Goal: Navigation & Orientation: Find specific page/section

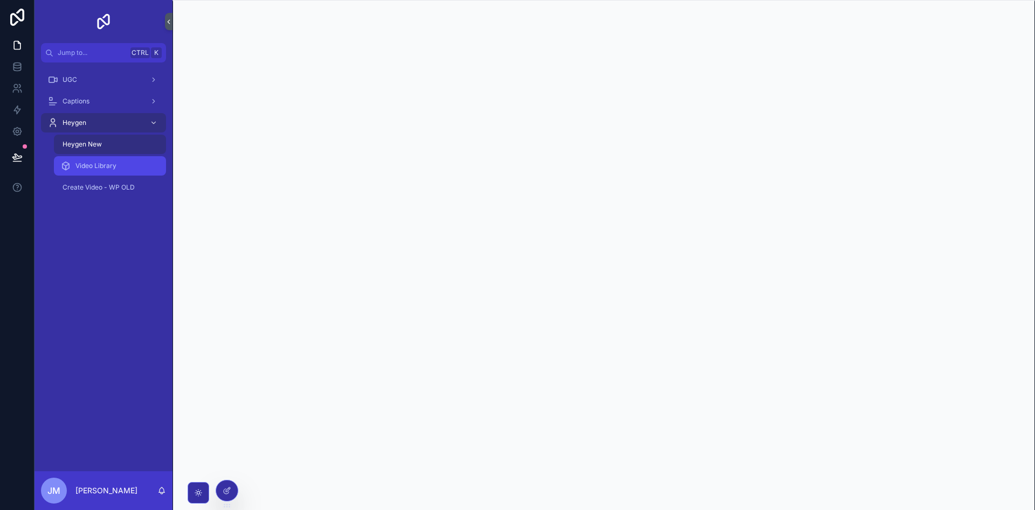
click at [108, 165] on span "Video Library" at bounding box center [95, 166] width 41 height 9
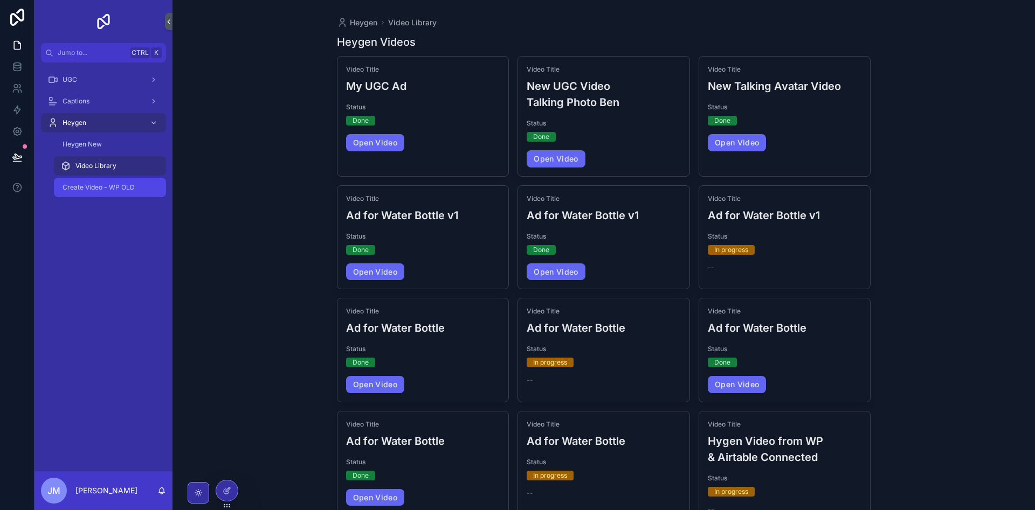
click at [108, 189] on span "Create Video - WP OLD" at bounding box center [99, 187] width 72 height 9
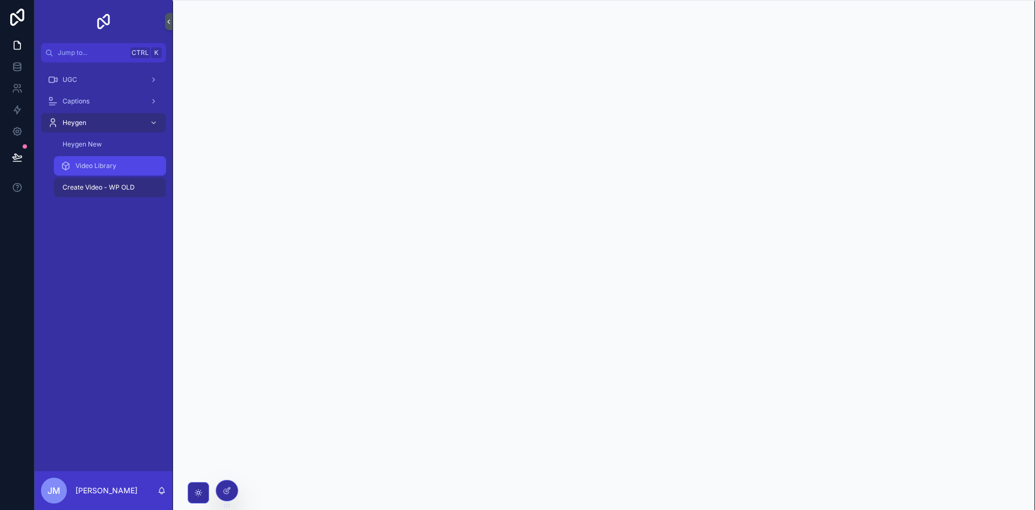
click at [112, 167] on span "Video Library" at bounding box center [95, 166] width 41 height 9
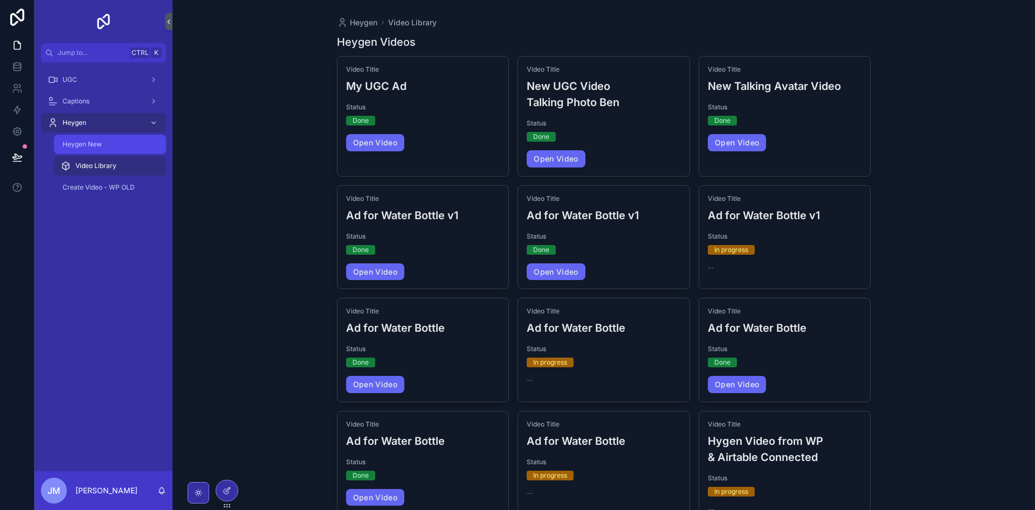
click at [123, 149] on div "Heygen New" at bounding box center [109, 144] width 99 height 17
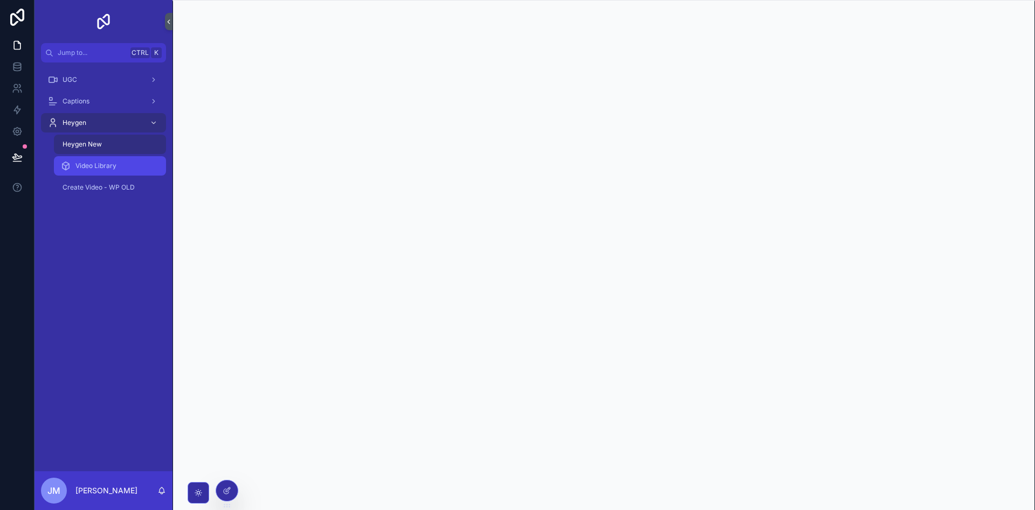
click at [124, 166] on div "Video Library" at bounding box center [109, 165] width 99 height 17
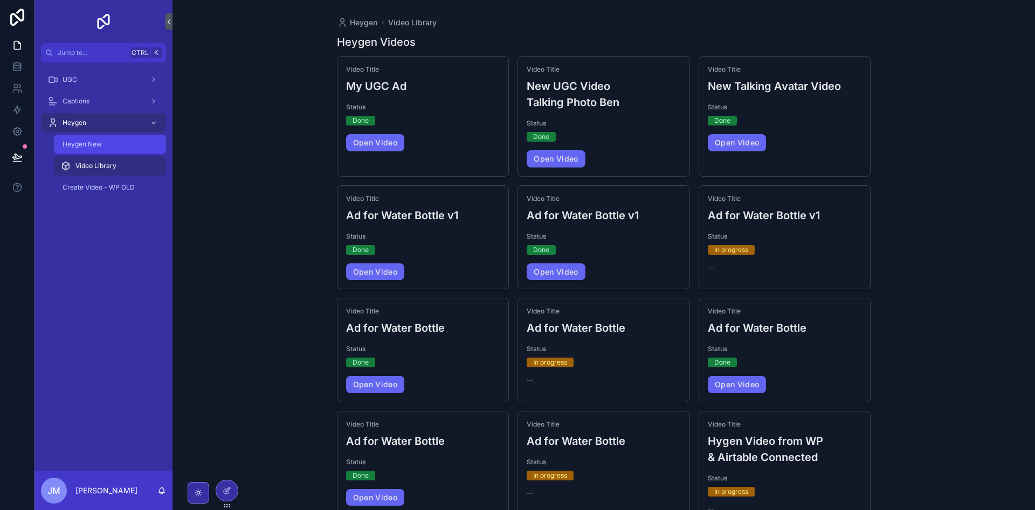
click at [107, 146] on div "Heygen New" at bounding box center [109, 144] width 99 height 17
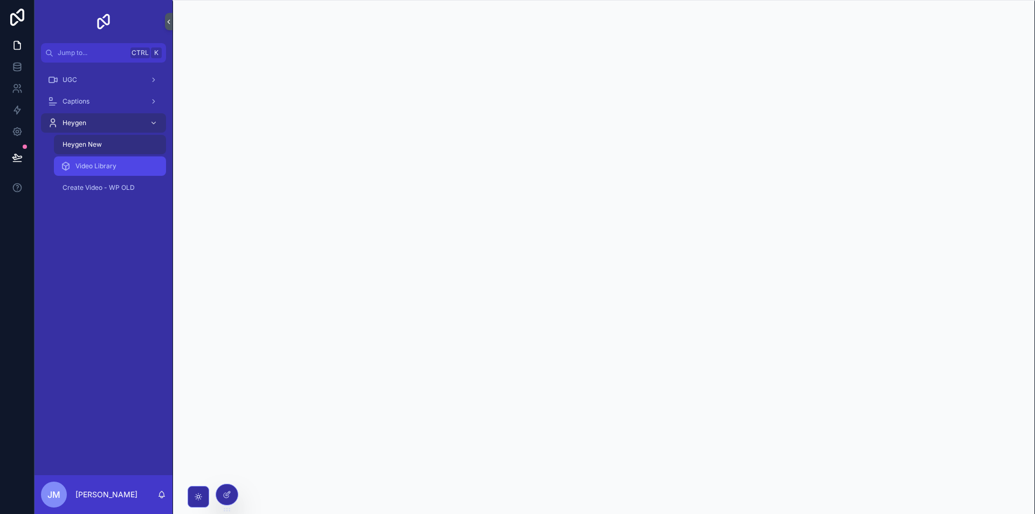
click at [117, 167] on div "Video Library" at bounding box center [109, 165] width 99 height 17
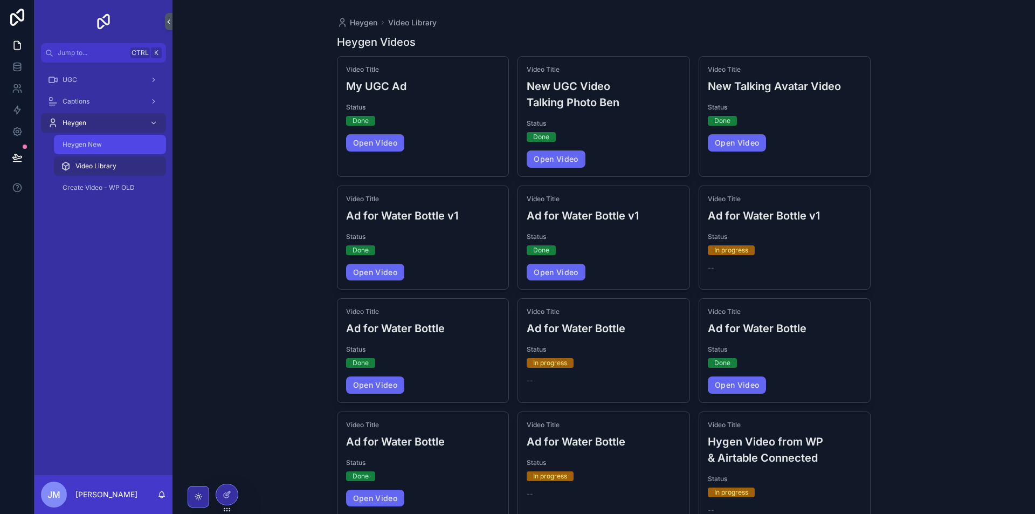
click at [118, 146] on div "Heygen New" at bounding box center [109, 144] width 99 height 17
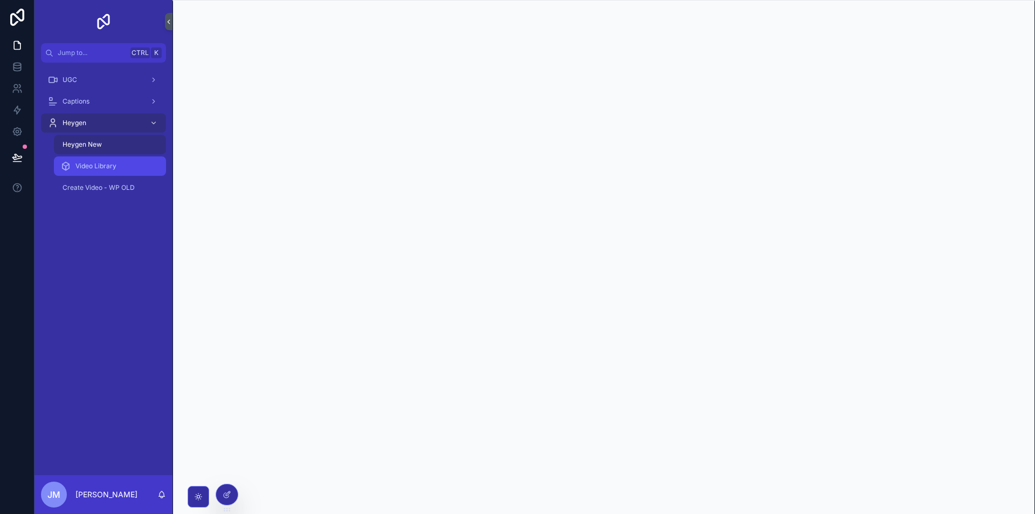
click at [128, 162] on div "Video Library" at bounding box center [109, 165] width 99 height 17
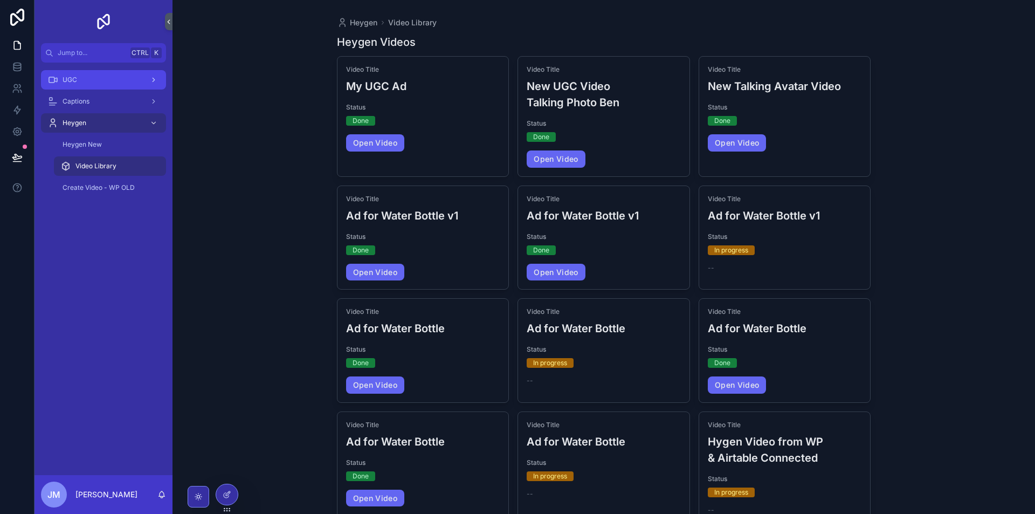
click at [98, 79] on div "UGC" at bounding box center [103, 79] width 112 height 17
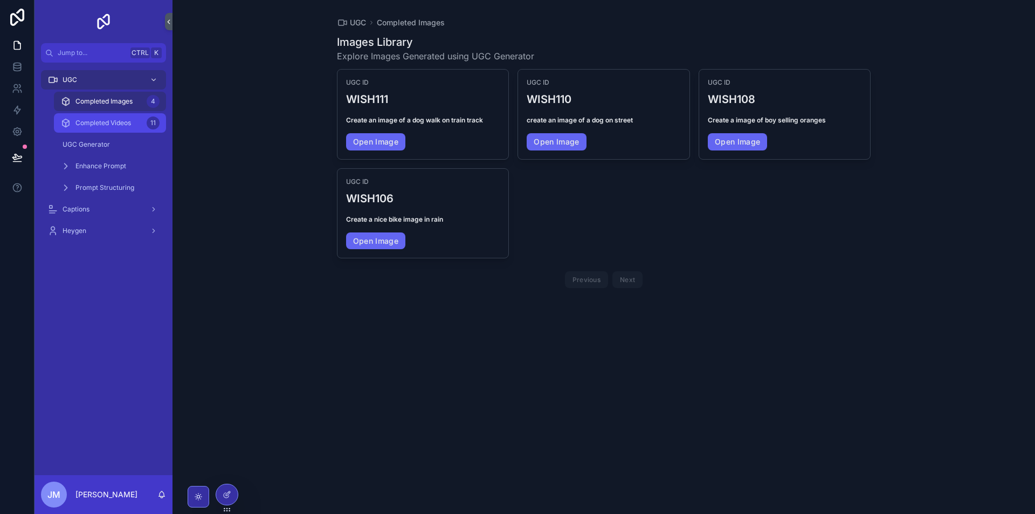
click at [109, 122] on span "Completed Videos" at bounding box center [103, 123] width 56 height 9
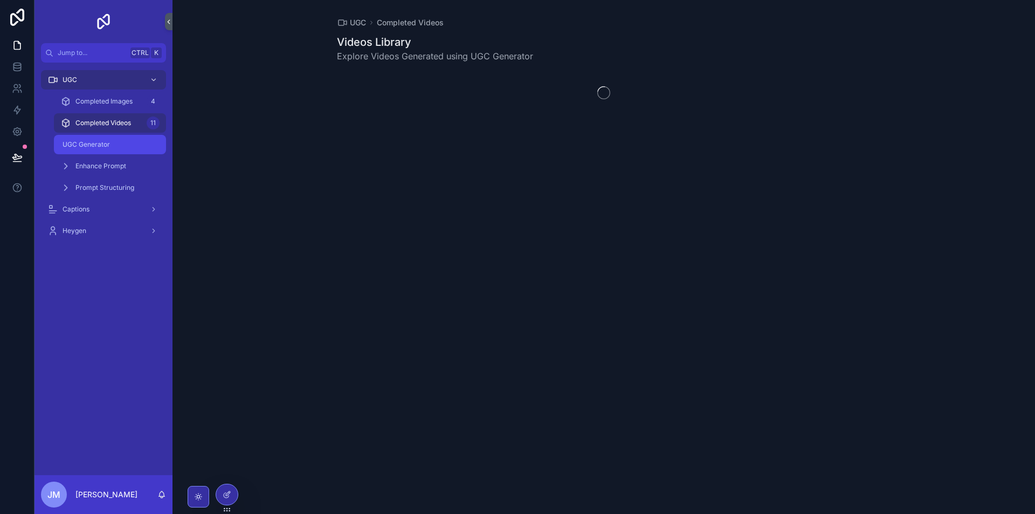
click at [117, 146] on div "UGC Generator" at bounding box center [109, 144] width 99 height 17
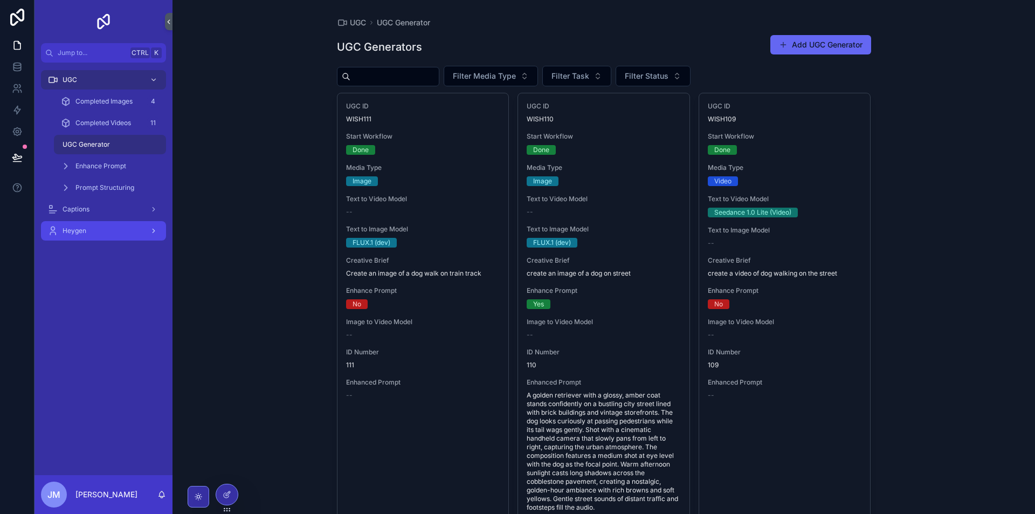
click at [108, 229] on div "Heygen" at bounding box center [103, 230] width 112 height 17
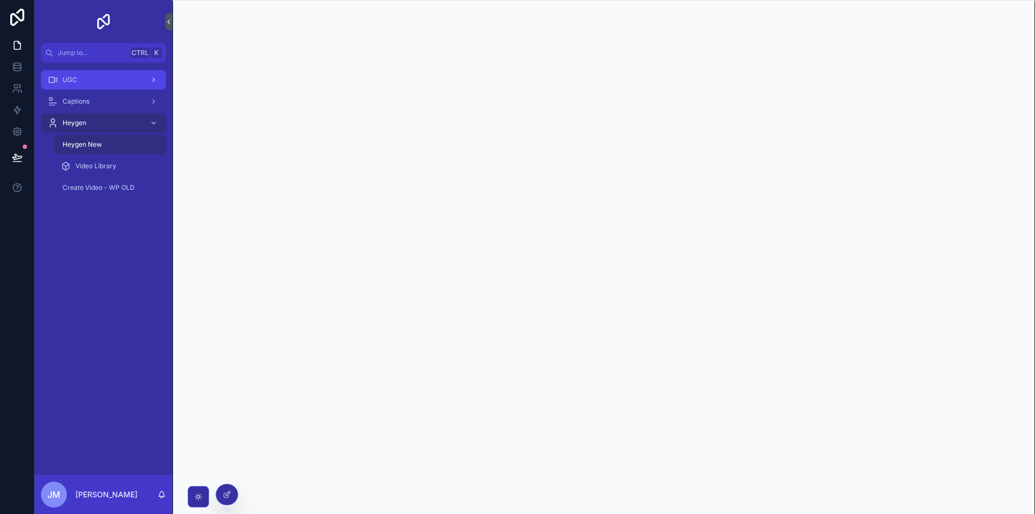
click at [105, 74] on div "UGC" at bounding box center [103, 79] width 112 height 17
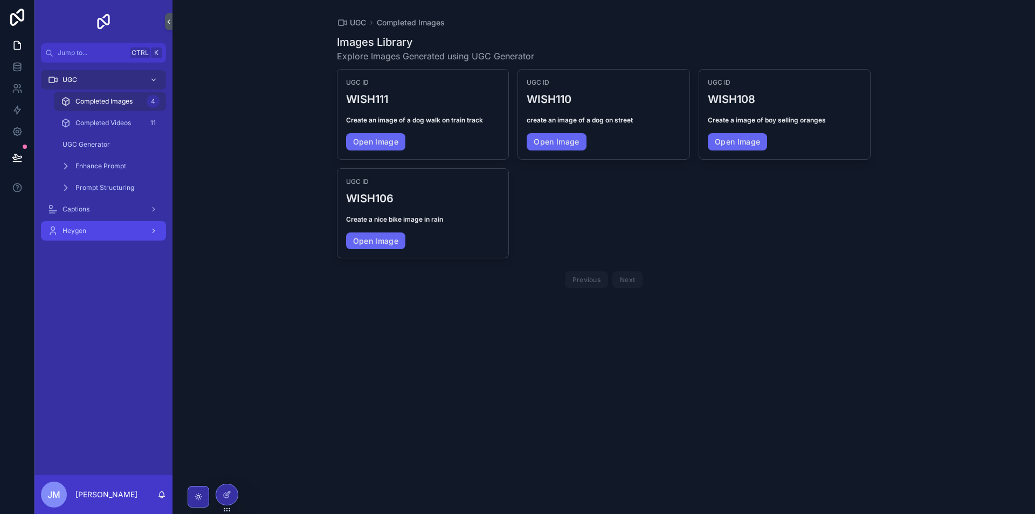
click at [116, 228] on div "Heygen" at bounding box center [103, 230] width 112 height 17
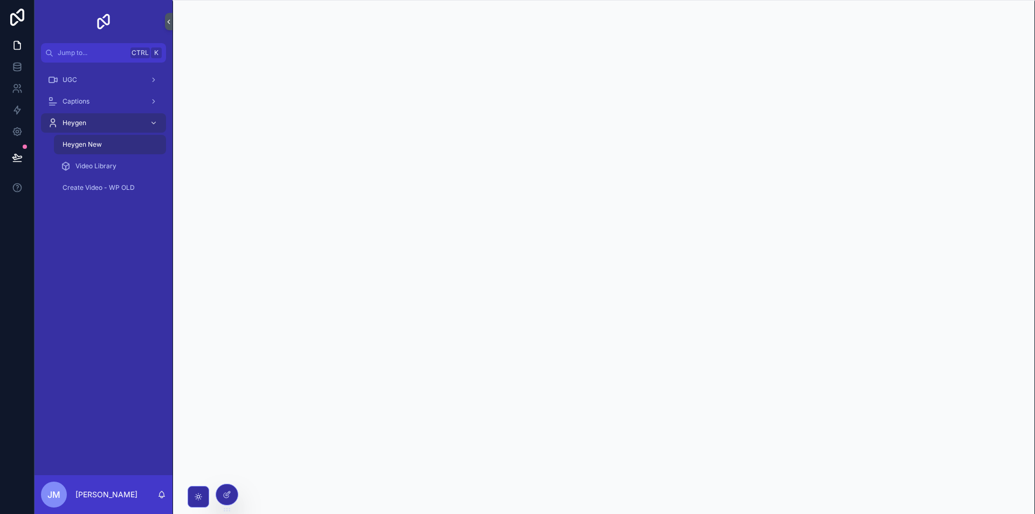
click at [121, 277] on div "UGC Captions Heygen Heygen New Video Library Create Video - WP OLD" at bounding box center [103, 269] width 138 height 412
click at [111, 104] on div "Captions" at bounding box center [103, 101] width 112 height 17
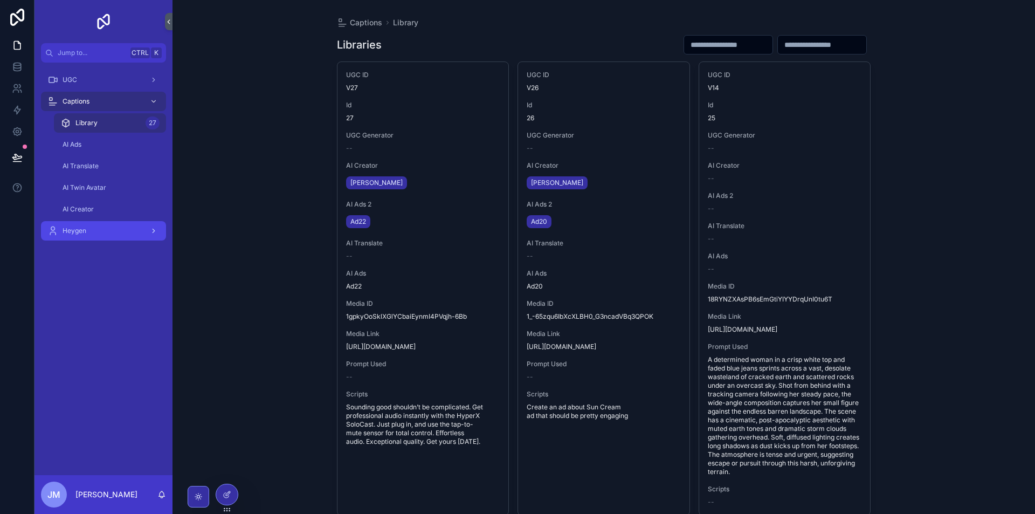
click at [109, 227] on div "Heygen" at bounding box center [103, 230] width 112 height 17
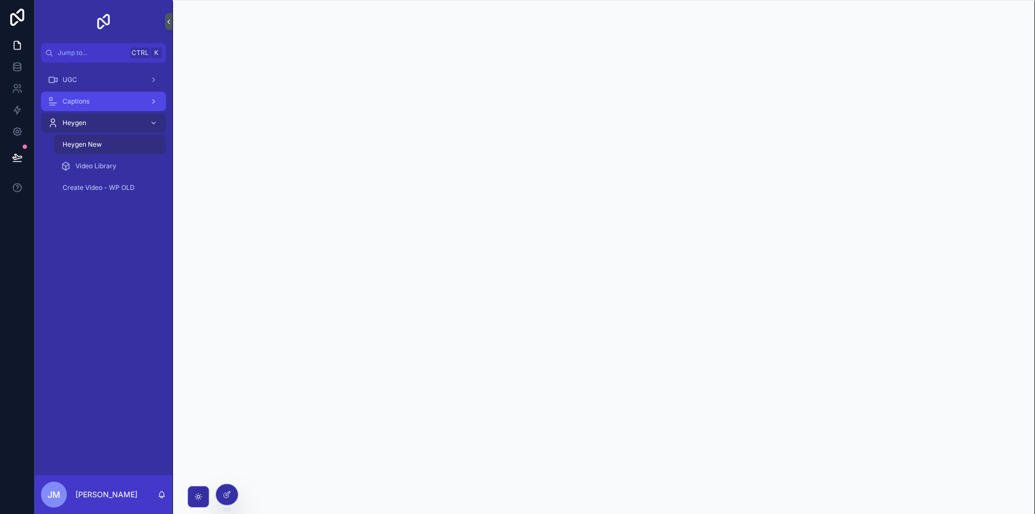
click at [109, 100] on div "Captions" at bounding box center [103, 101] width 112 height 17
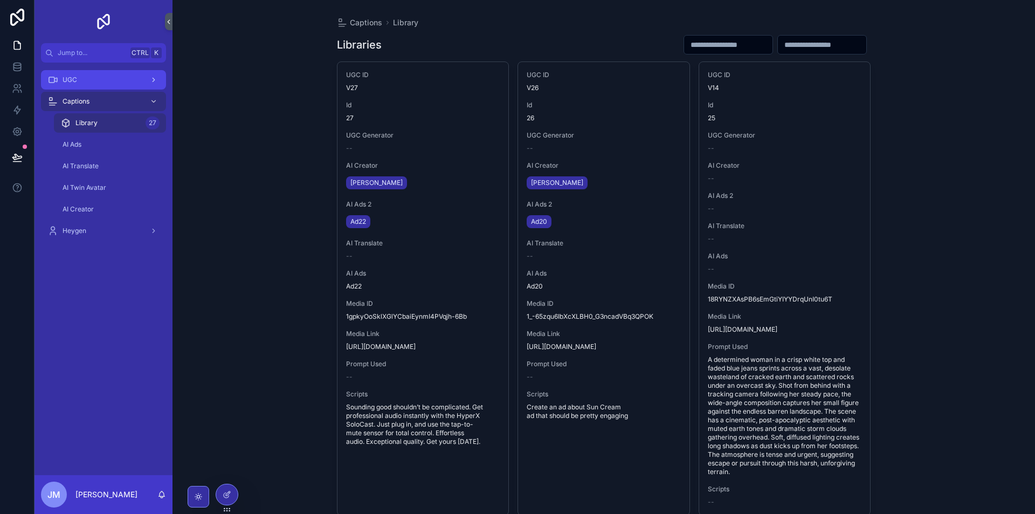
click at [113, 82] on div "UGC" at bounding box center [103, 79] width 112 height 17
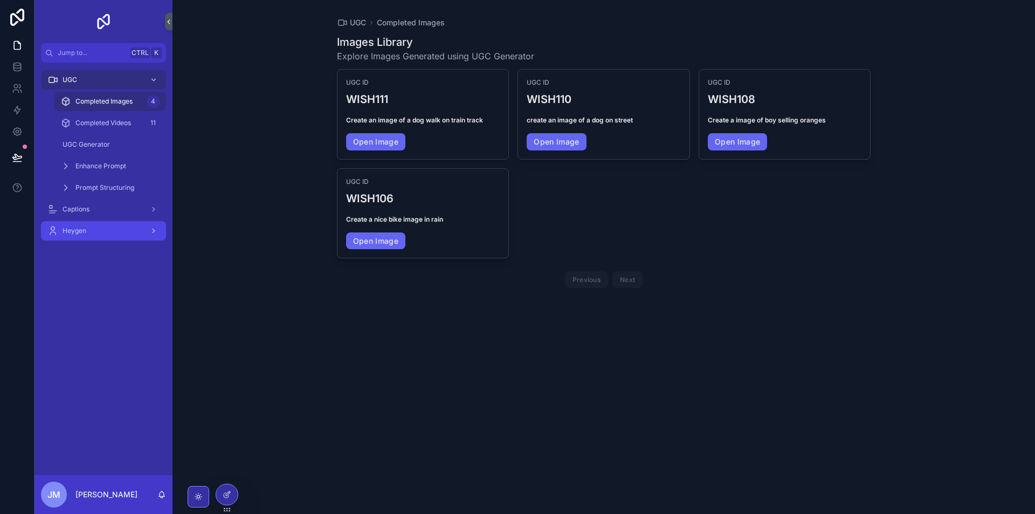
click at [103, 231] on div "Heygen" at bounding box center [103, 230] width 112 height 17
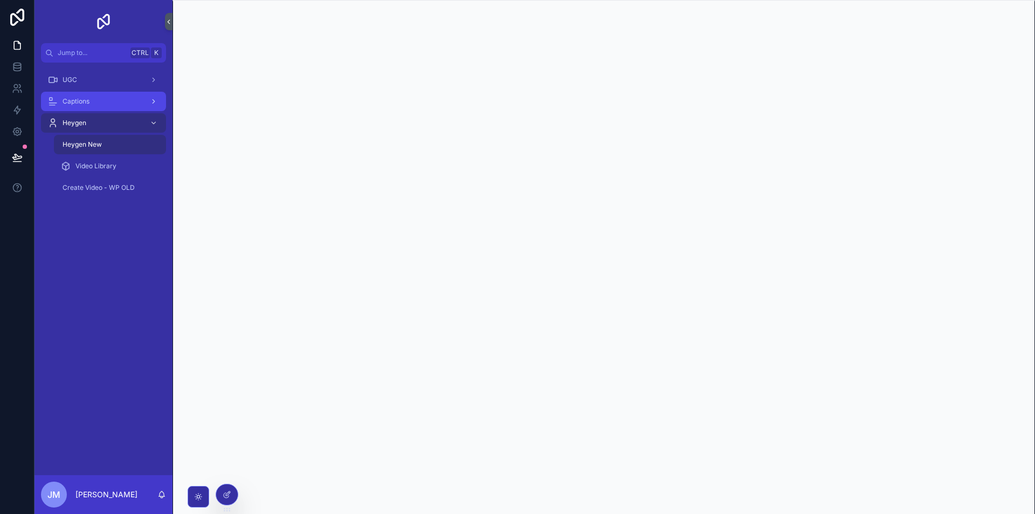
click at [105, 102] on div "Captions" at bounding box center [103, 101] width 112 height 17
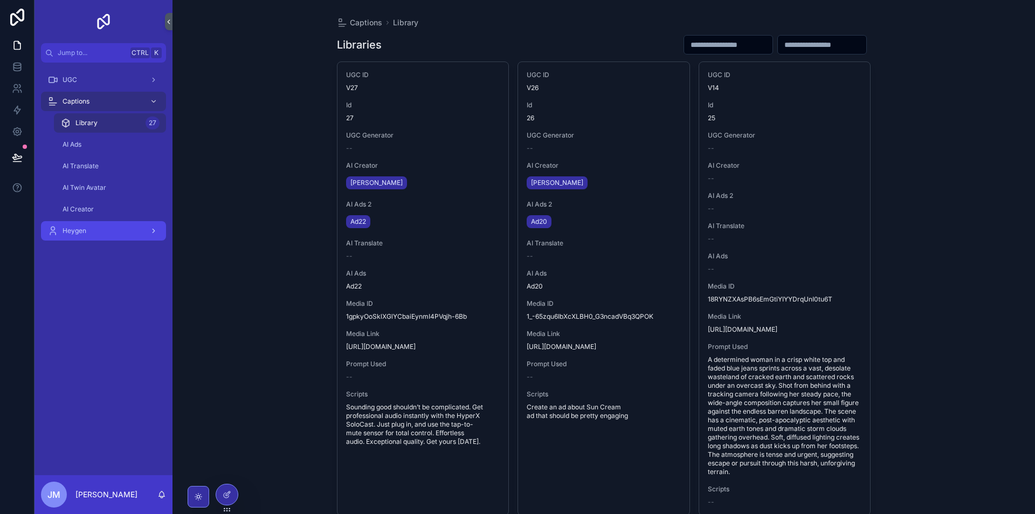
click at [110, 230] on div "Heygen" at bounding box center [103, 230] width 112 height 17
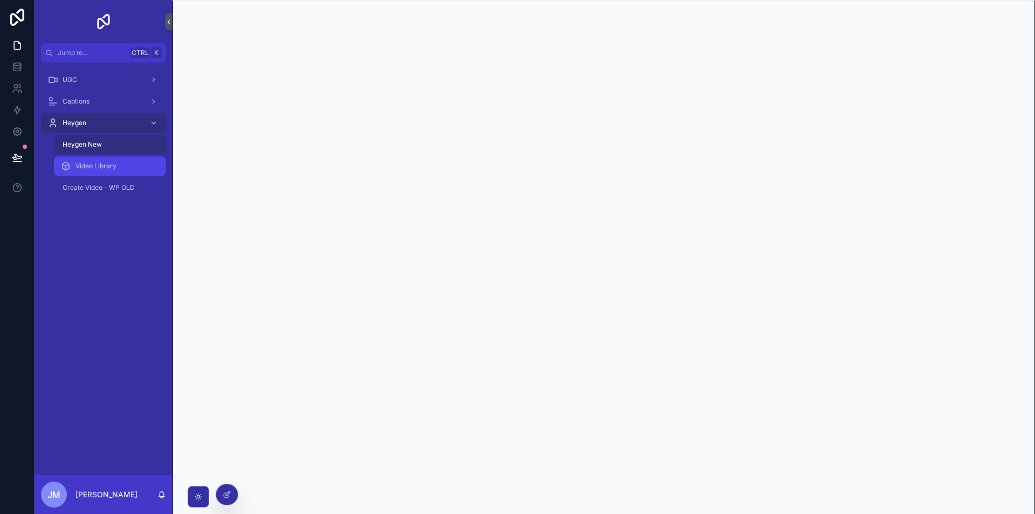
click at [65, 169] on icon "scrollable content" at bounding box center [65, 166] width 11 height 11
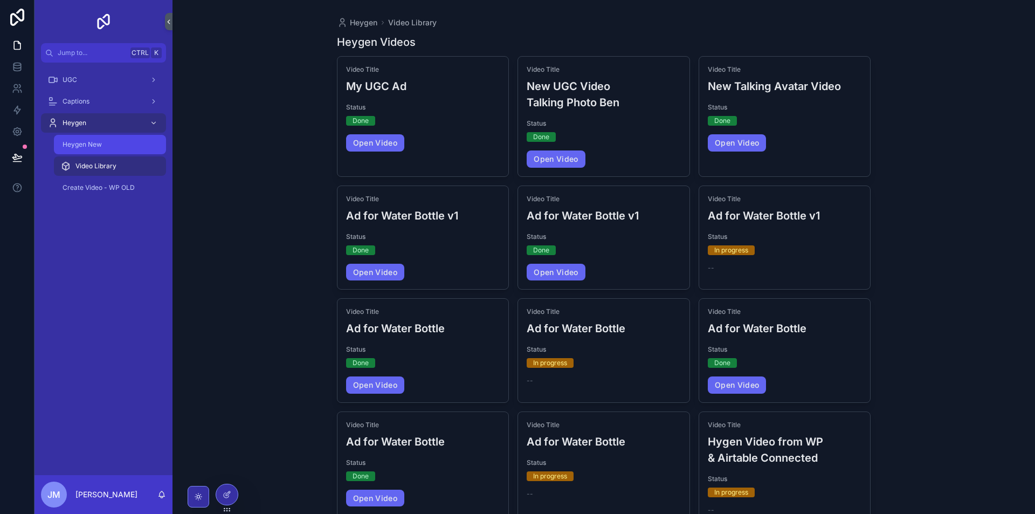
click at [117, 147] on div "Heygen New" at bounding box center [109, 144] width 99 height 17
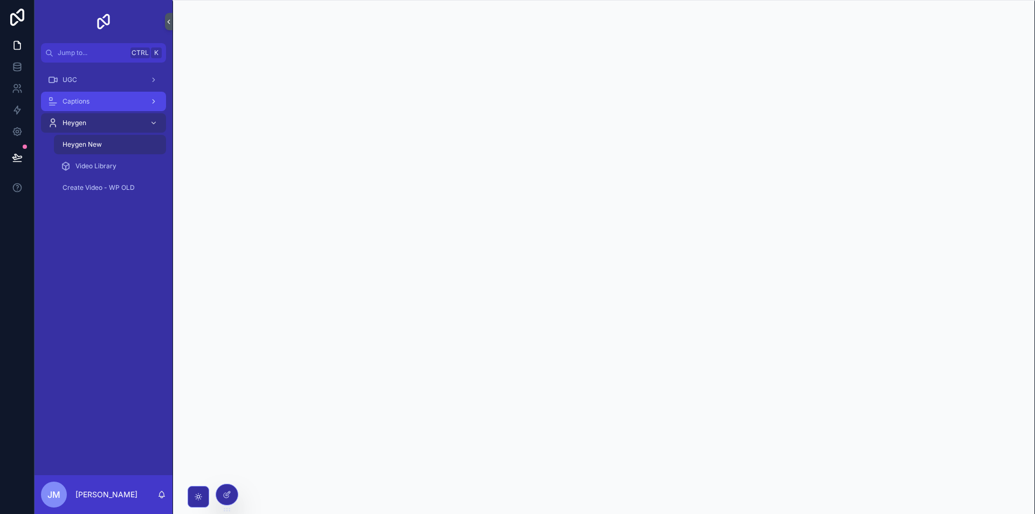
click at [113, 98] on div "Captions" at bounding box center [103, 101] width 112 height 17
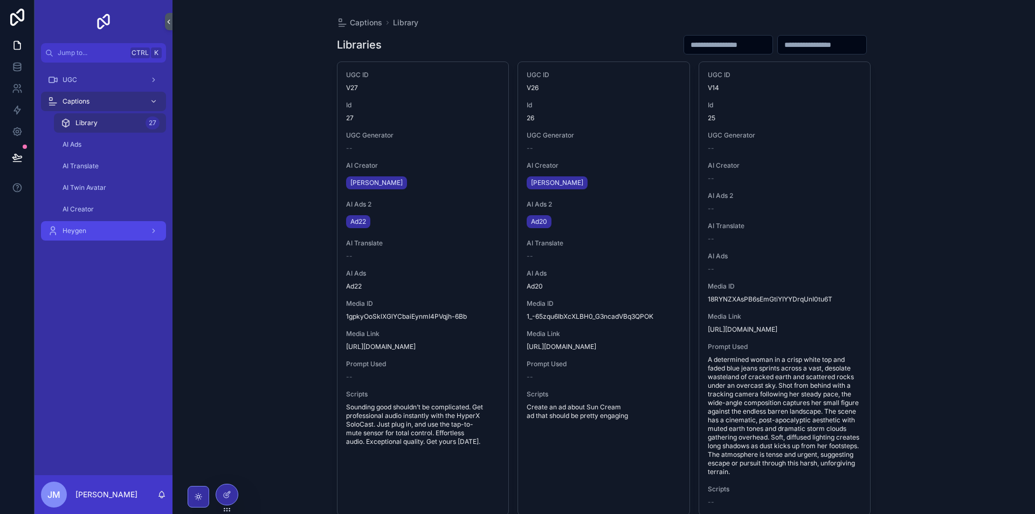
click at [115, 228] on div "Heygen" at bounding box center [103, 230] width 112 height 17
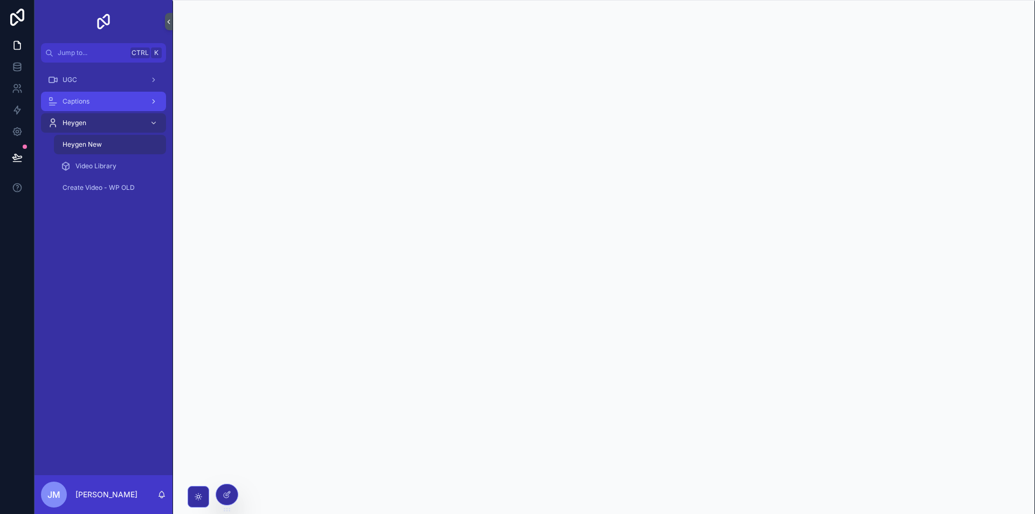
click at [113, 107] on div "Captions" at bounding box center [103, 101] width 112 height 17
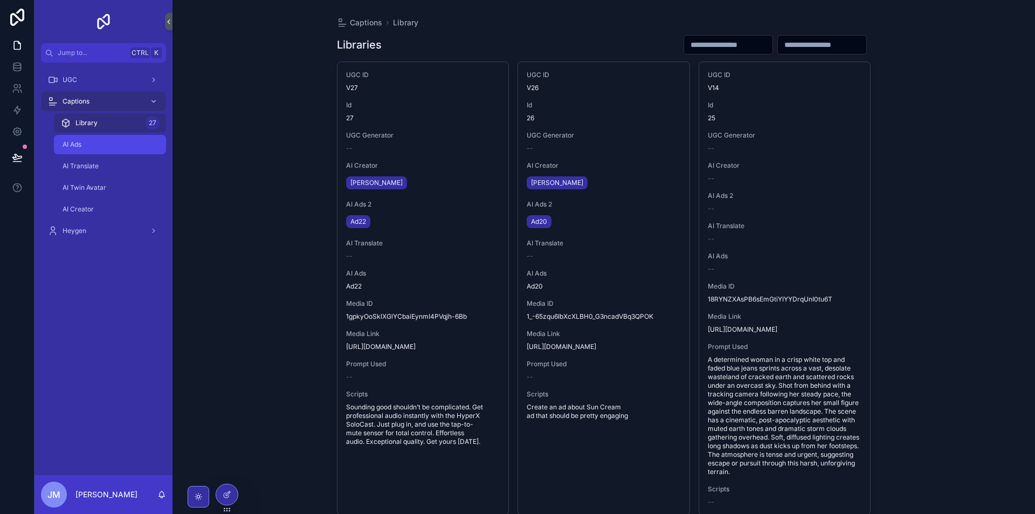
click at [114, 146] on div "AI Ads" at bounding box center [109, 144] width 99 height 17
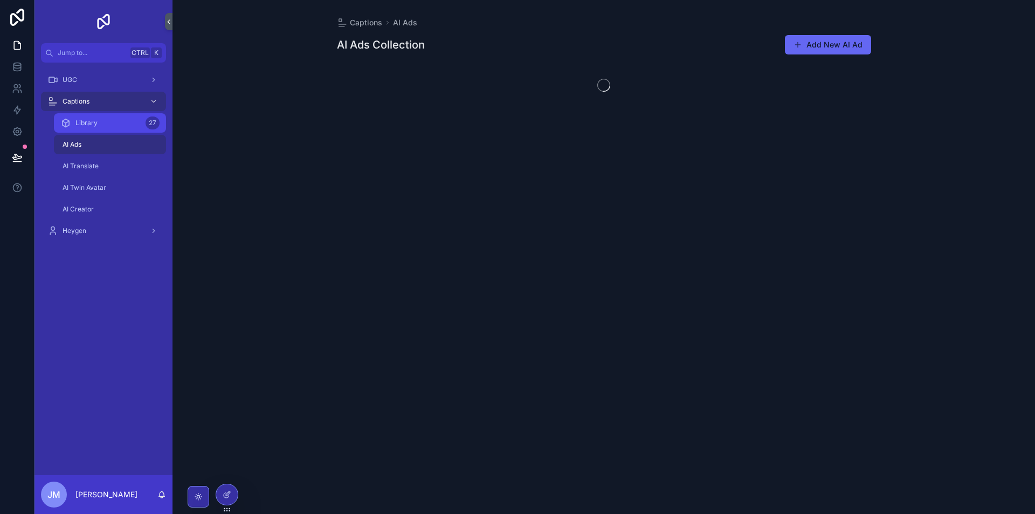
click at [108, 121] on div "Library 27" at bounding box center [109, 122] width 99 height 17
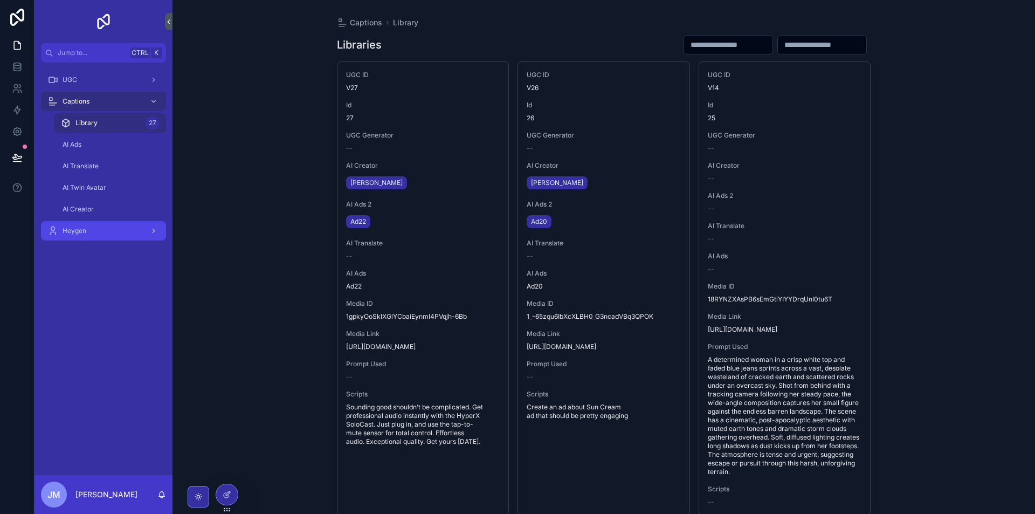
click at [125, 234] on div "Heygen" at bounding box center [103, 230] width 112 height 17
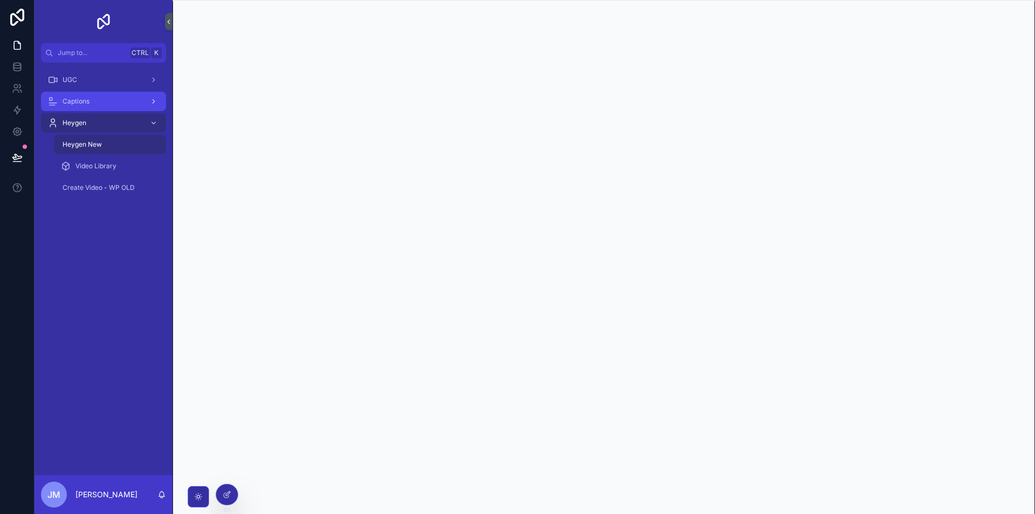
click at [103, 100] on div "Captions" at bounding box center [103, 101] width 112 height 17
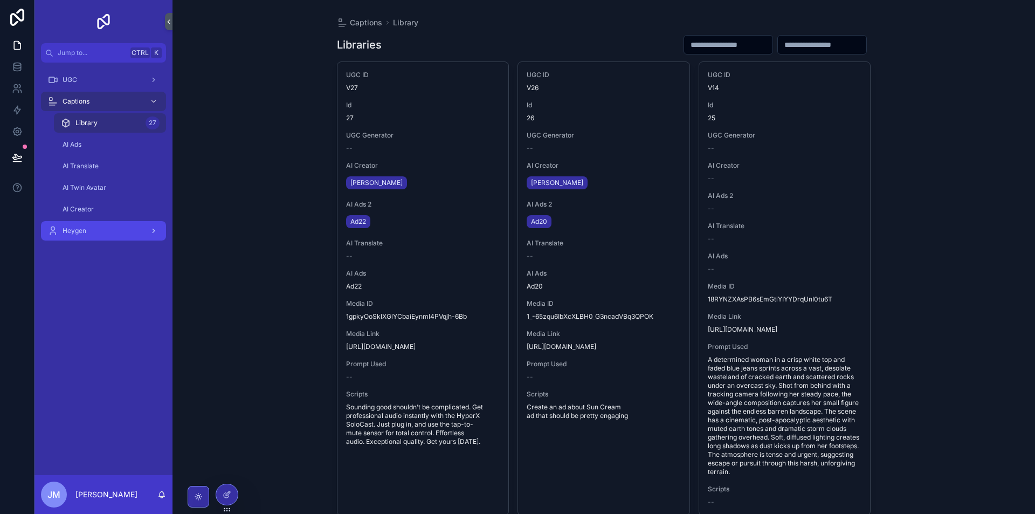
click at [110, 230] on div "Heygen" at bounding box center [103, 230] width 112 height 17
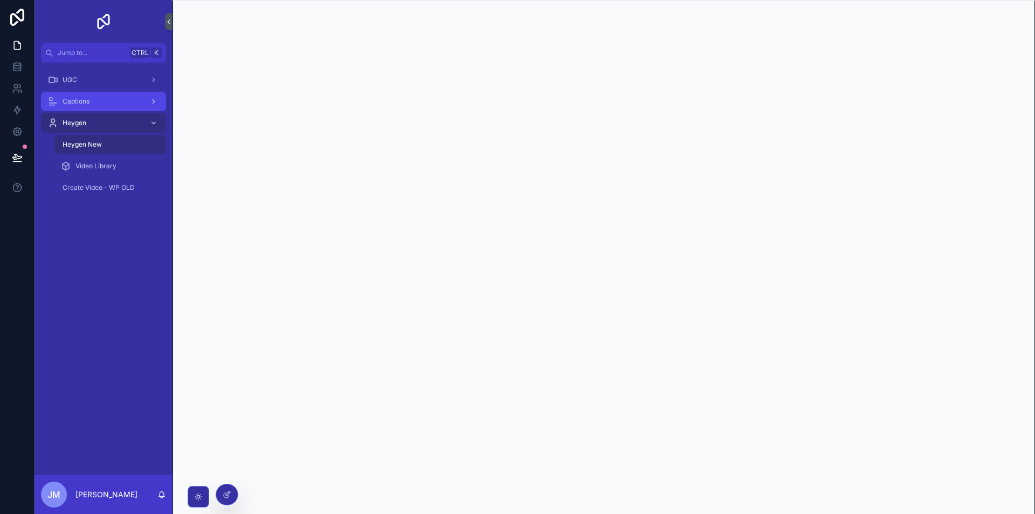
click at [104, 109] on div "Captions" at bounding box center [103, 101] width 112 height 17
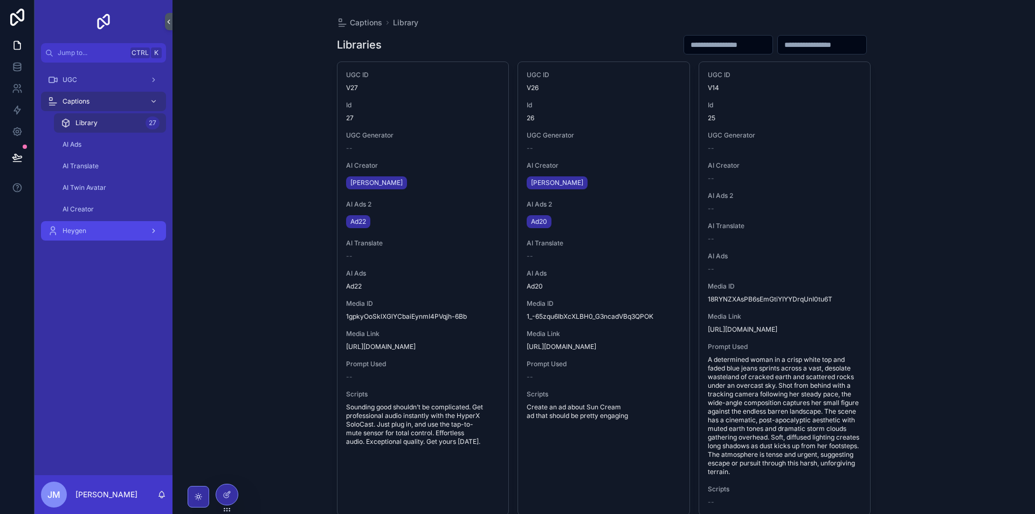
click at [94, 236] on div "Heygen" at bounding box center [103, 230] width 112 height 17
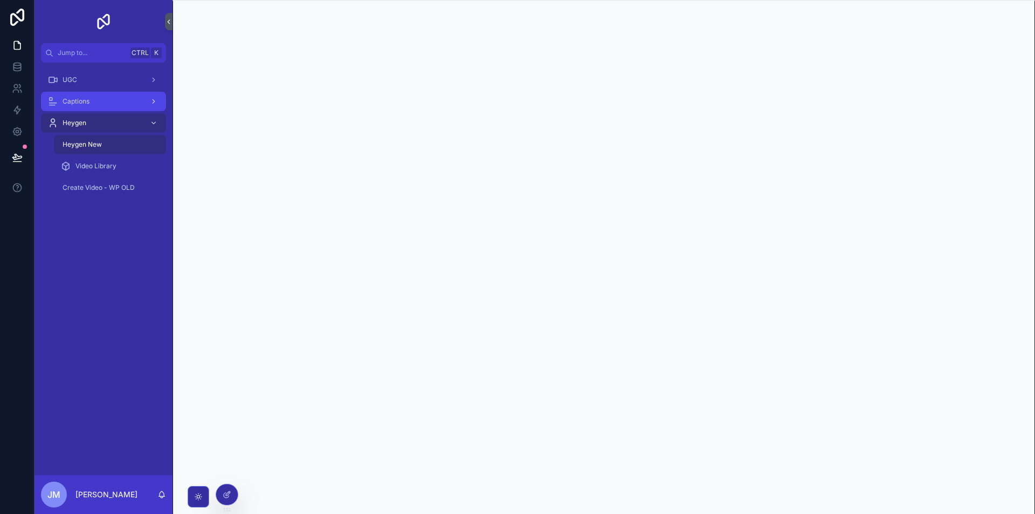
click at [107, 105] on div "Captions" at bounding box center [103, 101] width 112 height 17
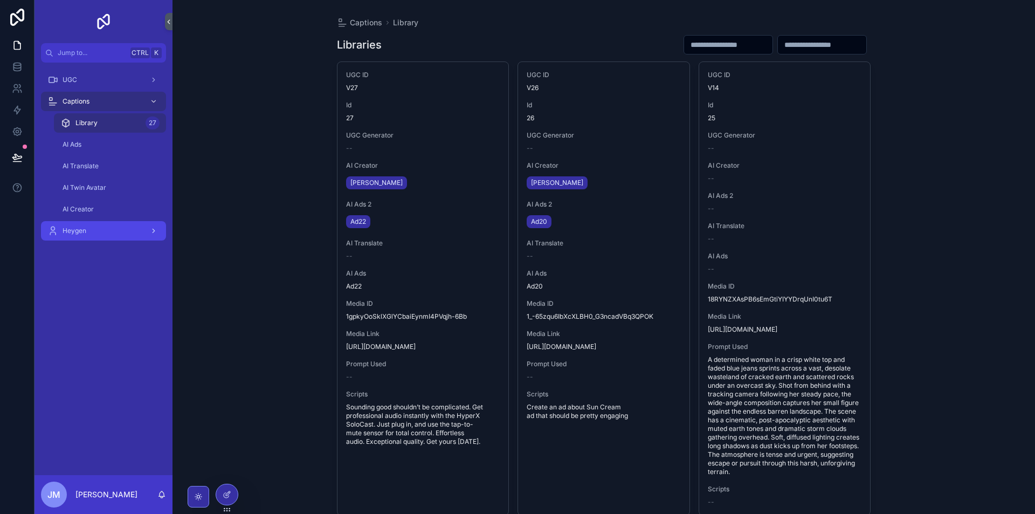
click at [113, 228] on div "Heygen" at bounding box center [103, 230] width 112 height 17
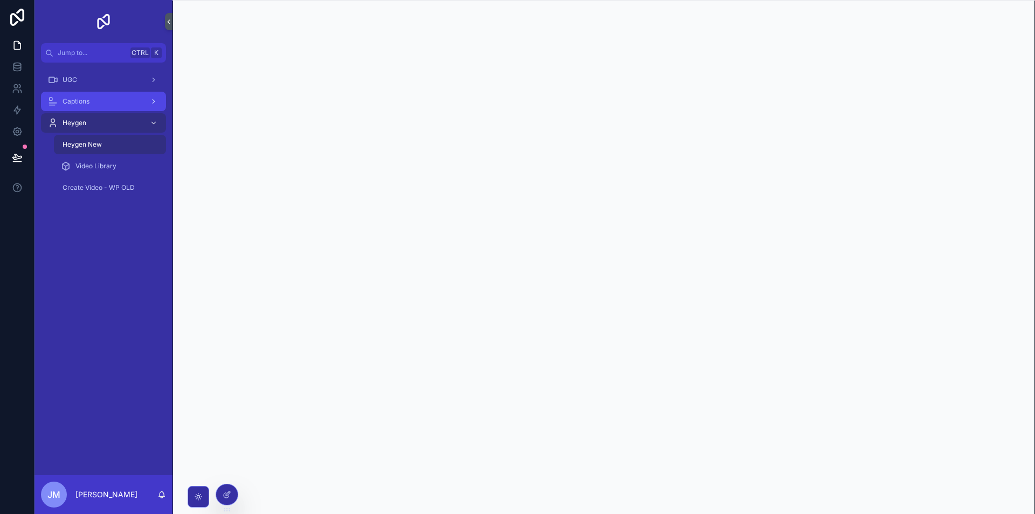
click at [105, 100] on div "Captions" at bounding box center [103, 101] width 112 height 17
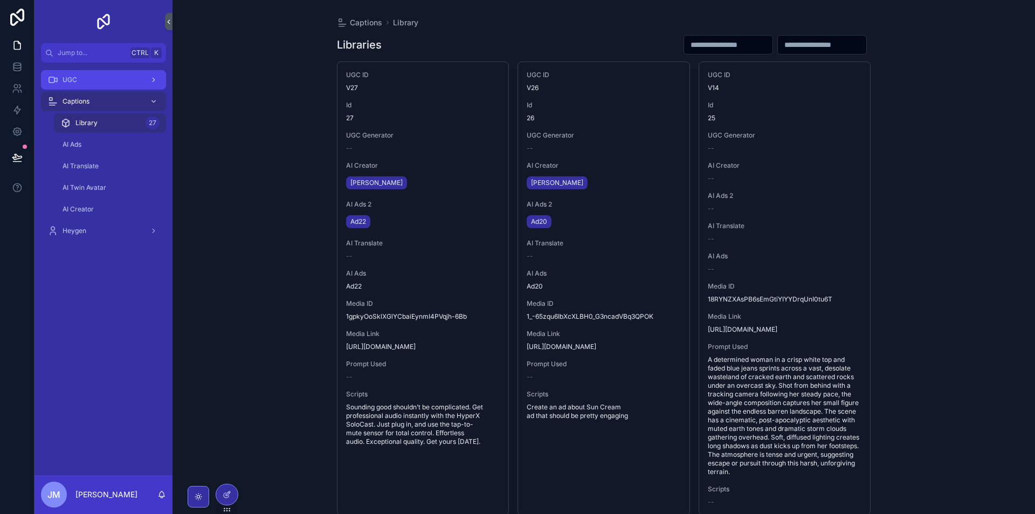
click at [99, 78] on div "UGC" at bounding box center [103, 79] width 112 height 17
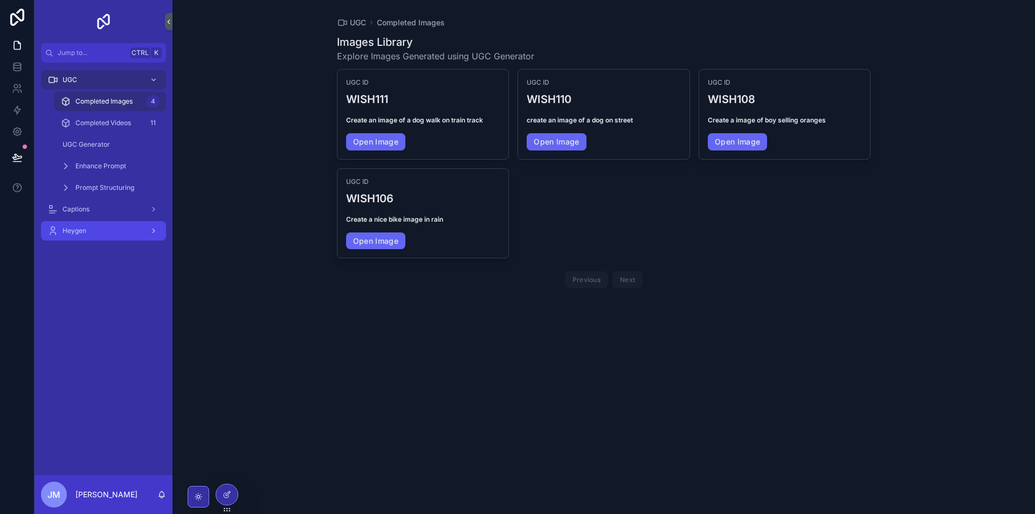
click at [110, 227] on div "Heygen" at bounding box center [103, 230] width 112 height 17
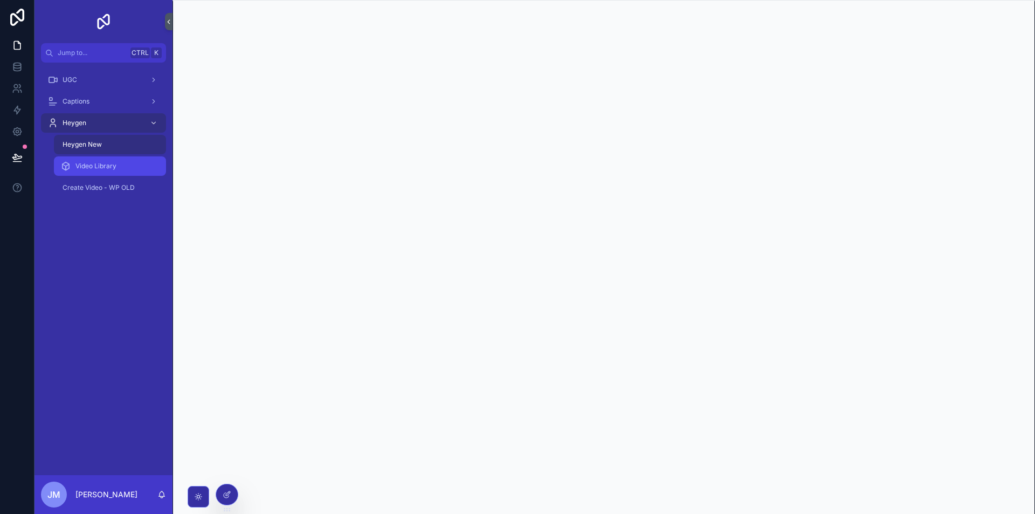
click at [112, 163] on span "Video Library" at bounding box center [95, 166] width 41 height 9
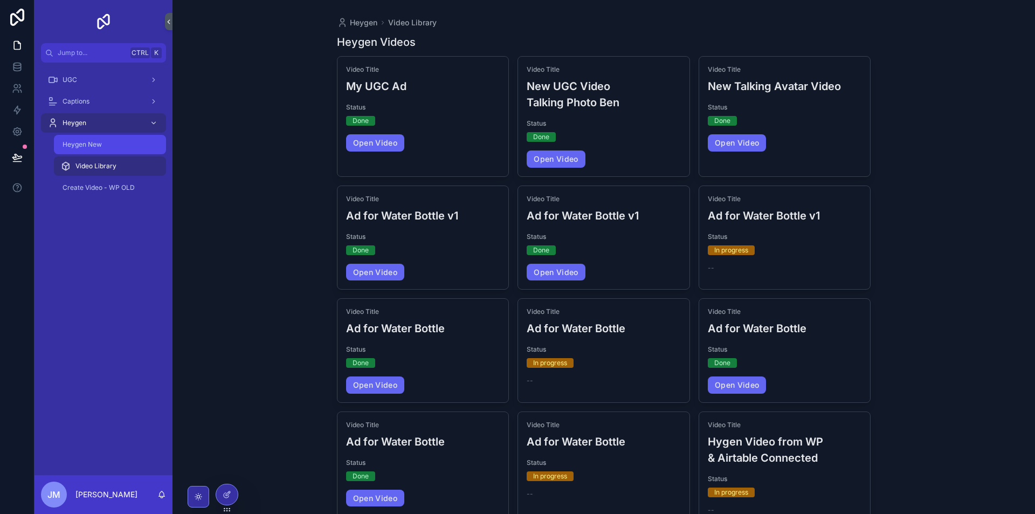
click at [110, 147] on div "Heygen New" at bounding box center [109, 144] width 99 height 17
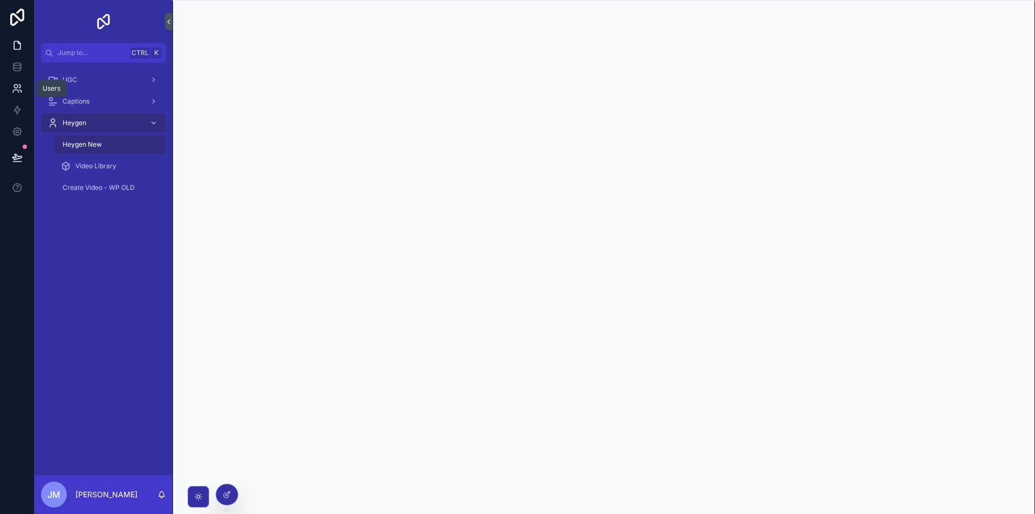
click at [15, 90] on icon at bounding box center [15, 91] width 5 height 3
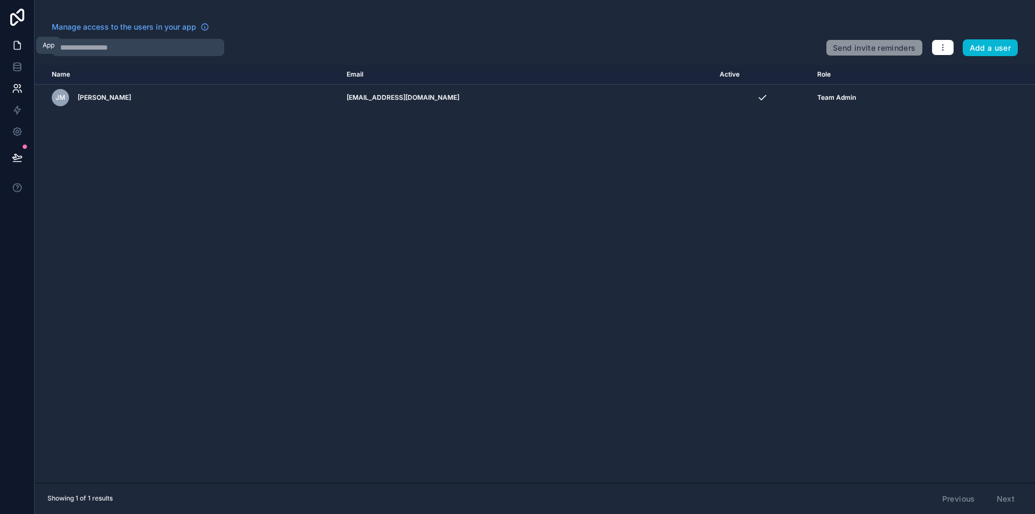
click at [17, 40] on icon at bounding box center [17, 45] width 11 height 11
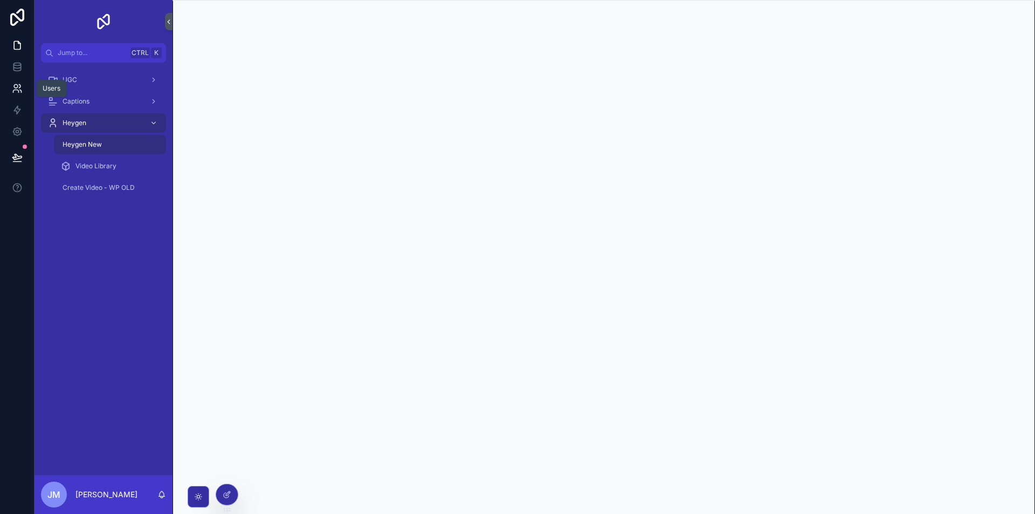
click at [13, 91] on icon at bounding box center [17, 88] width 11 height 11
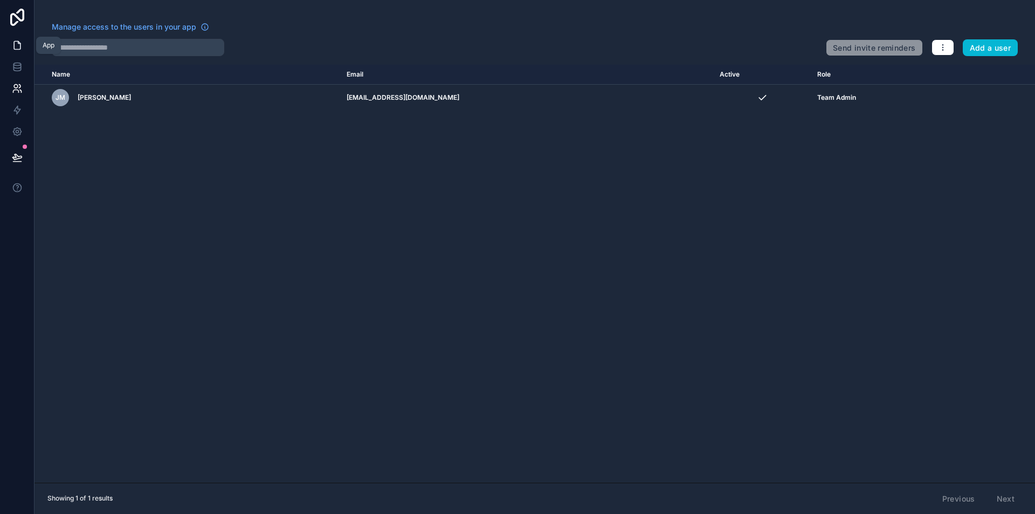
click at [23, 46] on link at bounding box center [17, 45] width 34 height 22
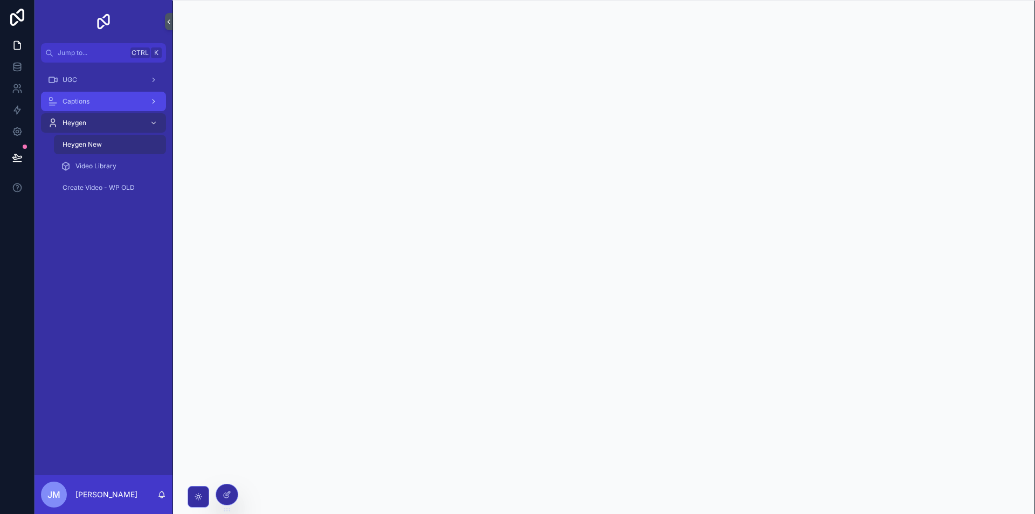
click at [91, 100] on div "Captions" at bounding box center [103, 101] width 112 height 17
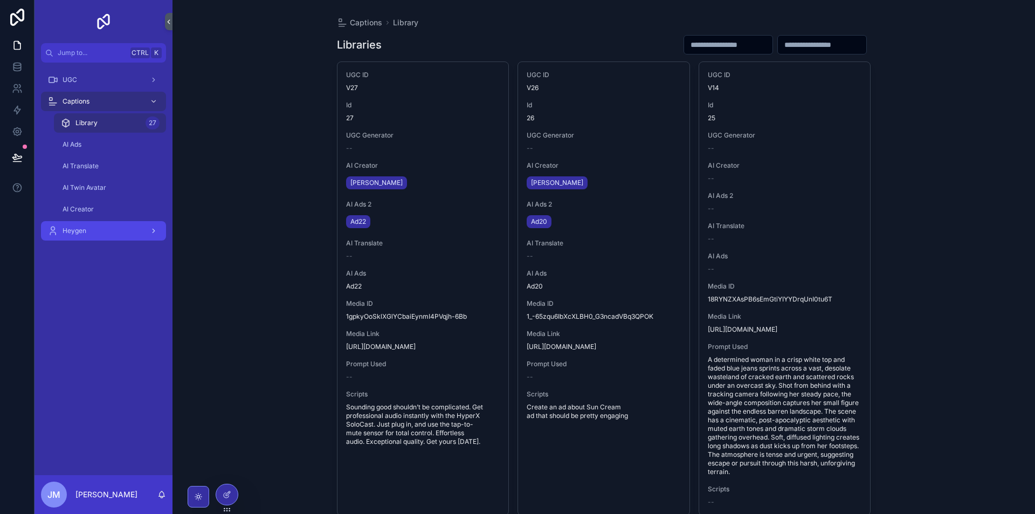
click at [110, 232] on div "Heygen" at bounding box center [103, 230] width 112 height 17
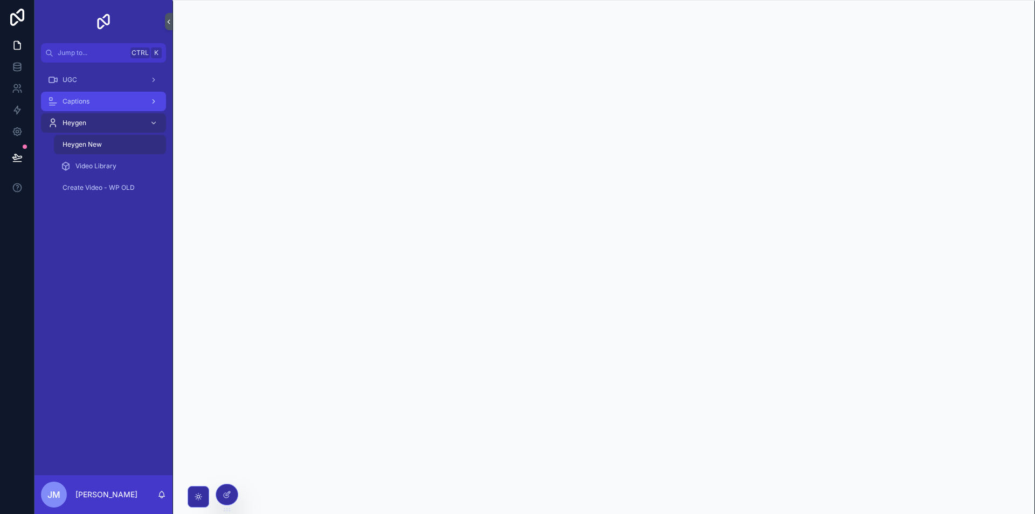
click at [110, 99] on div "Captions" at bounding box center [103, 101] width 112 height 17
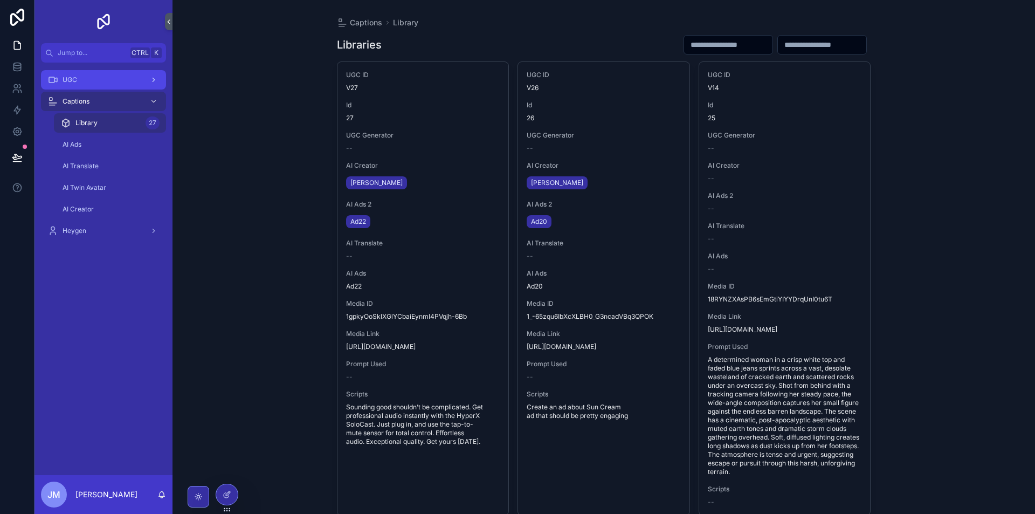
click at [111, 86] on div "UGC" at bounding box center [103, 79] width 112 height 17
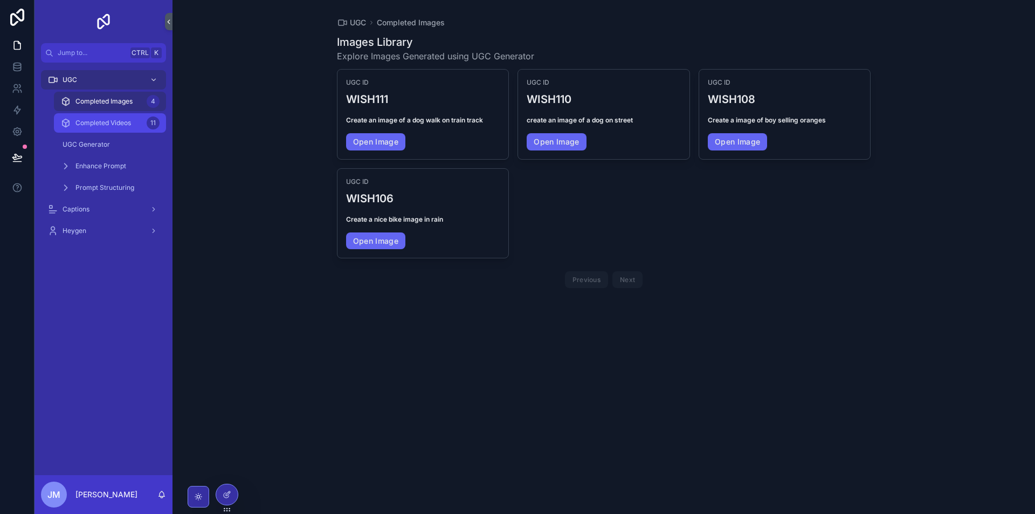
click at [114, 122] on span "Completed Videos" at bounding box center [103, 123] width 56 height 9
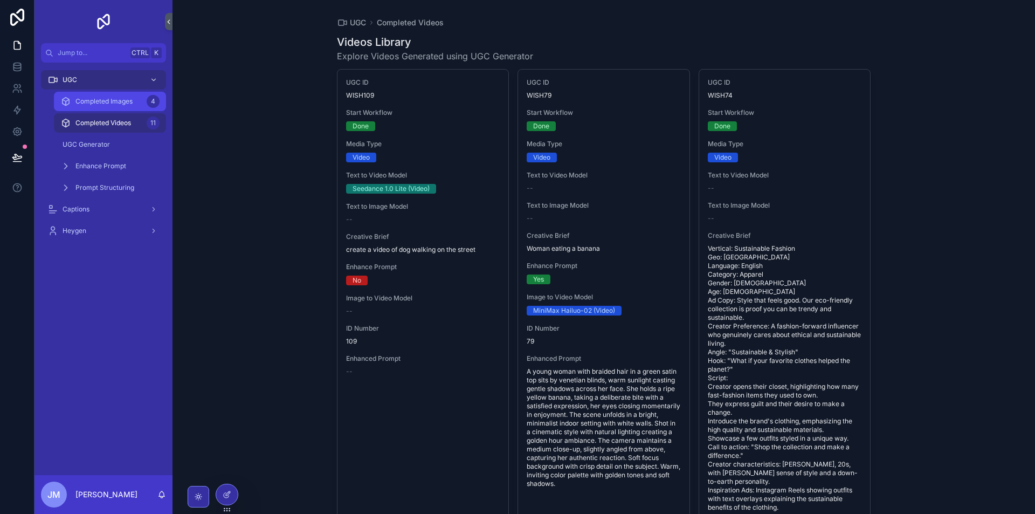
click at [112, 98] on span "Completed Images" at bounding box center [103, 101] width 57 height 9
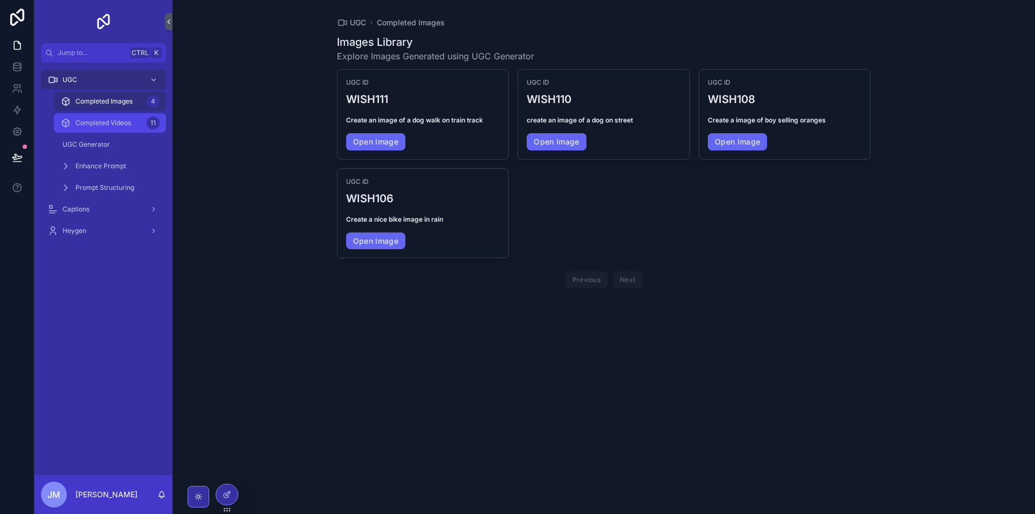
click at [105, 122] on span "Completed Videos" at bounding box center [103, 123] width 56 height 9
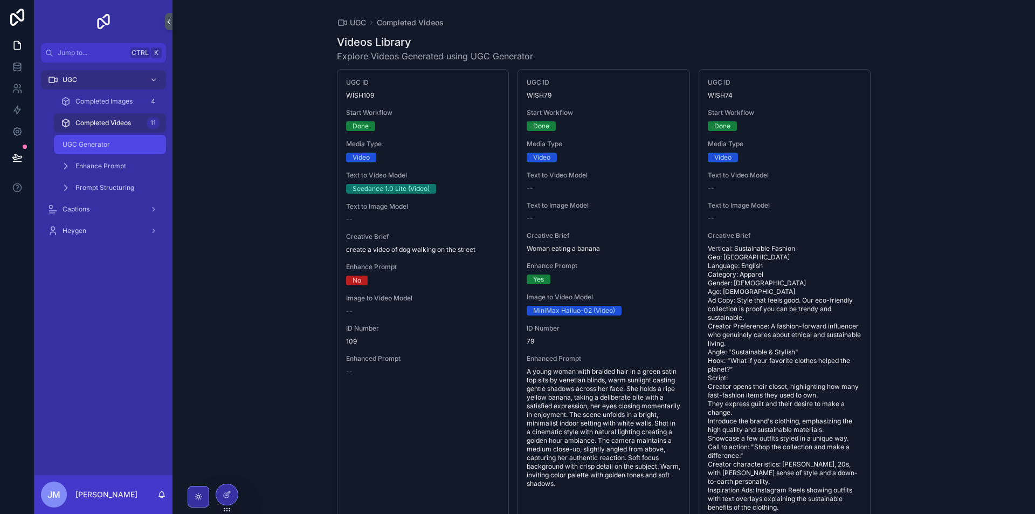
click at [107, 145] on span "UGC Generator" at bounding box center [86, 144] width 47 height 9
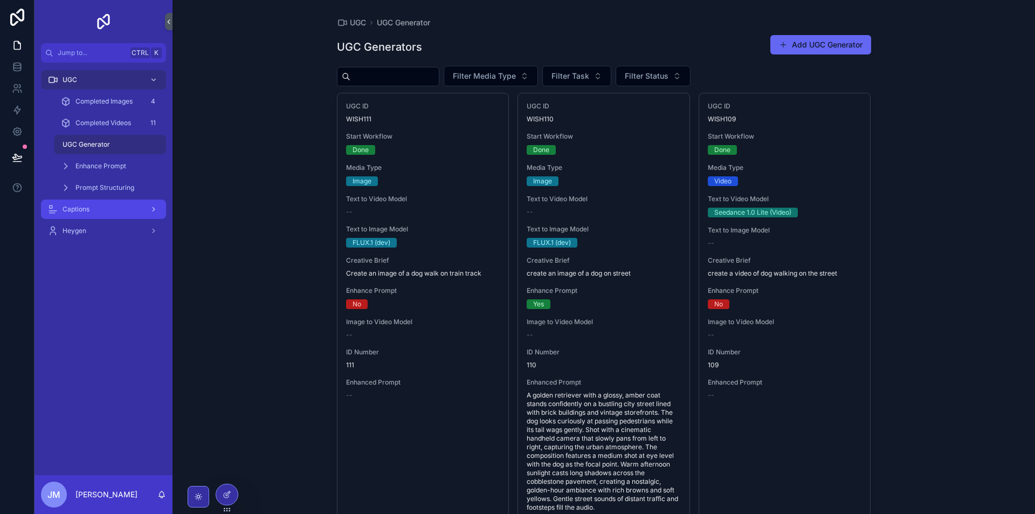
click at [115, 210] on div "Captions" at bounding box center [103, 208] width 112 height 17
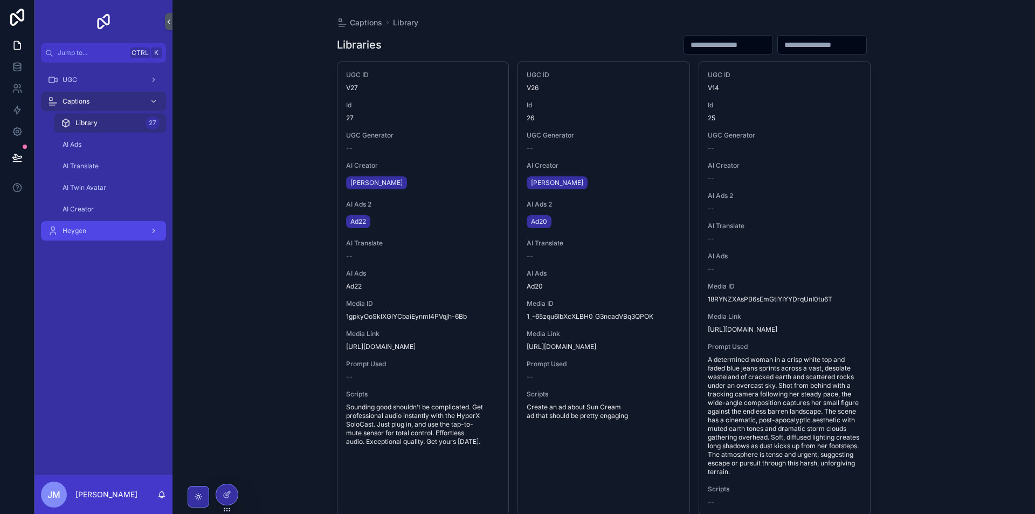
click at [120, 236] on div "Heygen" at bounding box center [103, 230] width 112 height 17
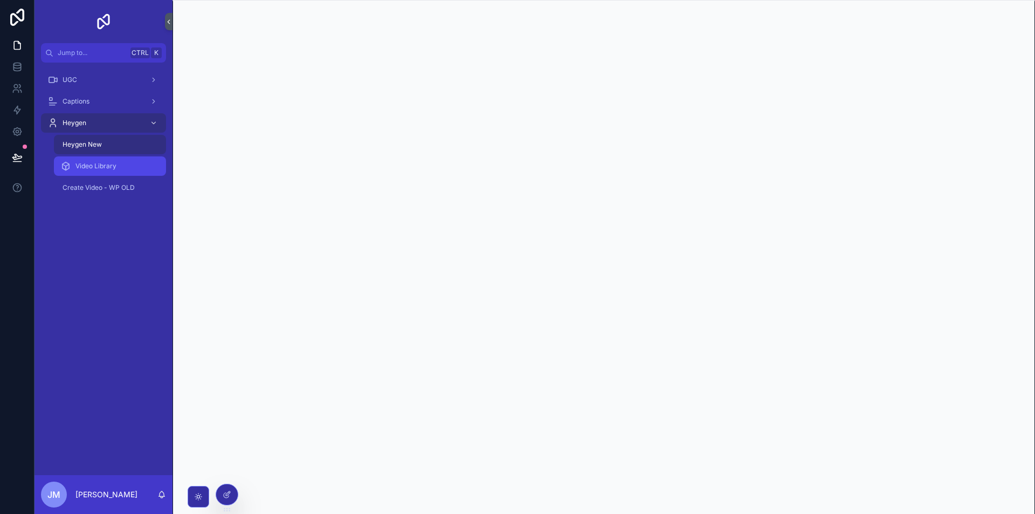
click at [133, 164] on div "Video Library" at bounding box center [109, 165] width 99 height 17
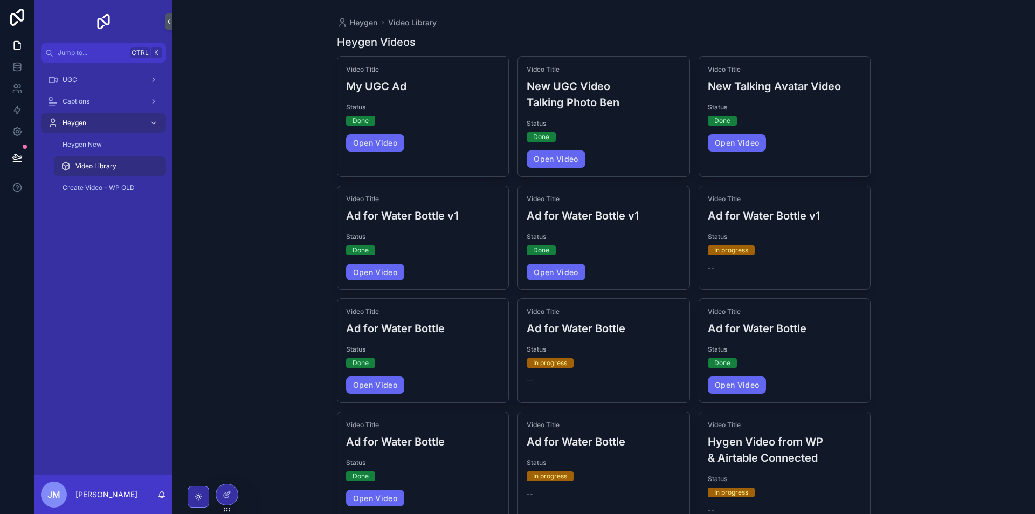
drag, startPoint x: 115, startPoint y: 378, endPoint x: 126, endPoint y: 245, distance: 133.1
click at [116, 377] on div "UGC Captions Heygen Heygen New Video Library Create Video - WP OLD" at bounding box center [103, 269] width 138 height 412
click at [105, 191] on span "Create Video - WP OLD" at bounding box center [99, 187] width 72 height 9
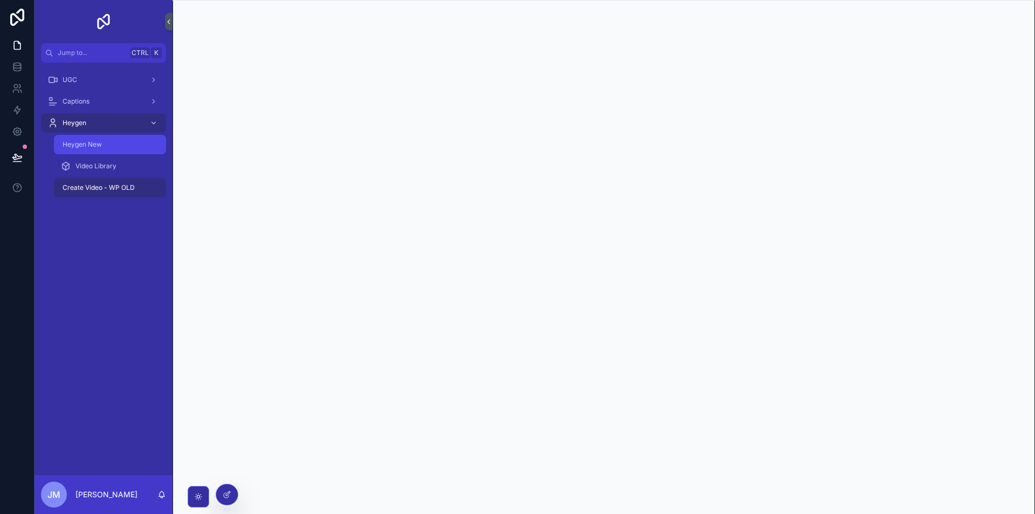
click at [108, 142] on div "Heygen New" at bounding box center [109, 144] width 99 height 17
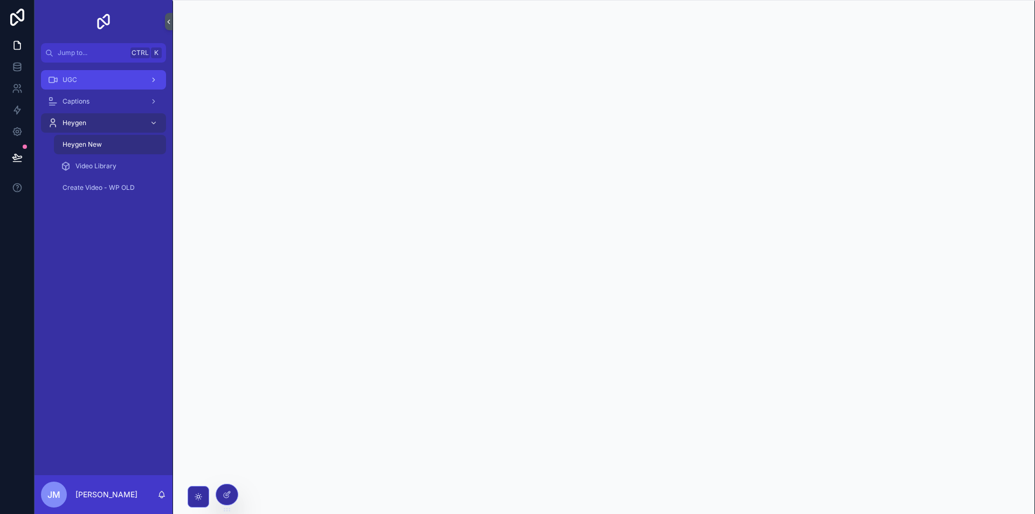
click at [81, 82] on div "UGC" at bounding box center [103, 79] width 112 height 17
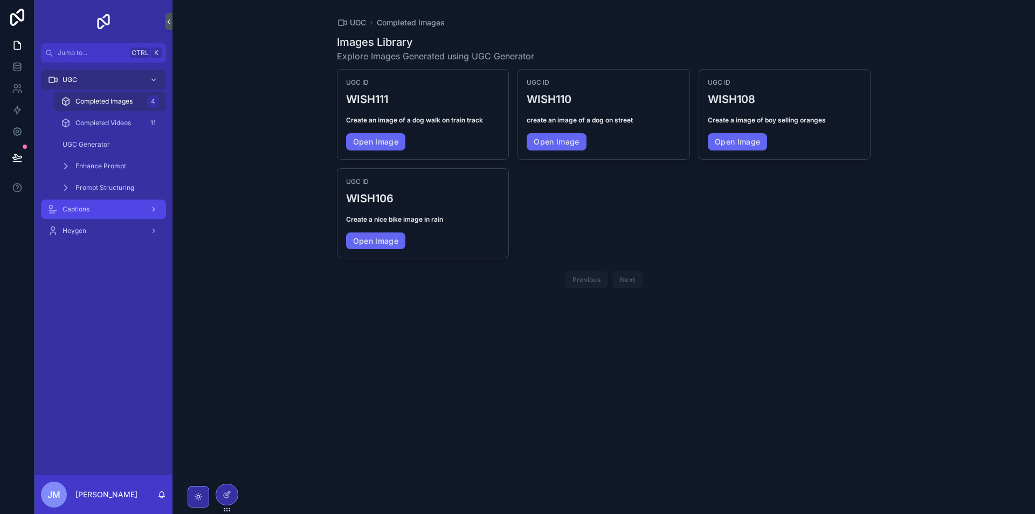
click at [115, 212] on div "Captions" at bounding box center [103, 208] width 112 height 17
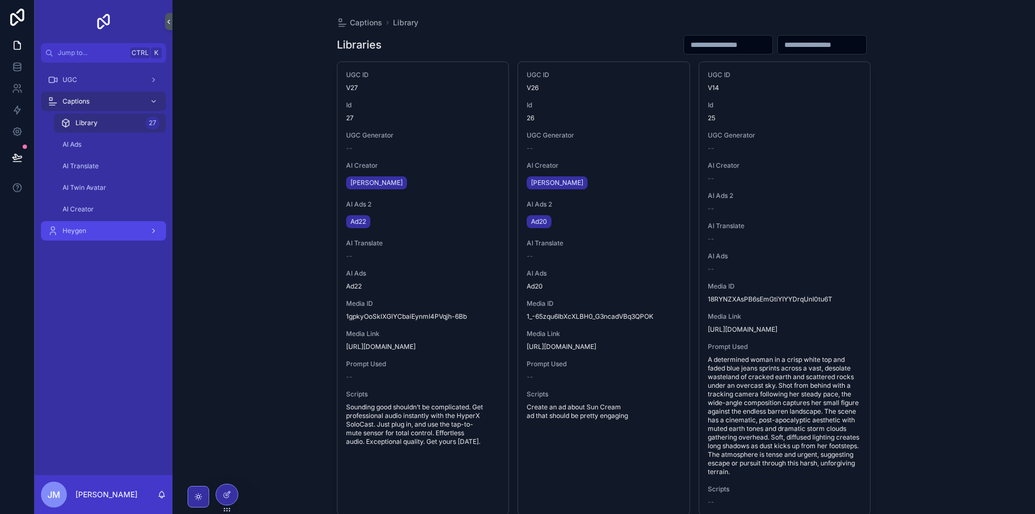
click at [118, 230] on div "Heygen" at bounding box center [103, 230] width 112 height 17
